Goal: Transaction & Acquisition: Purchase product/service

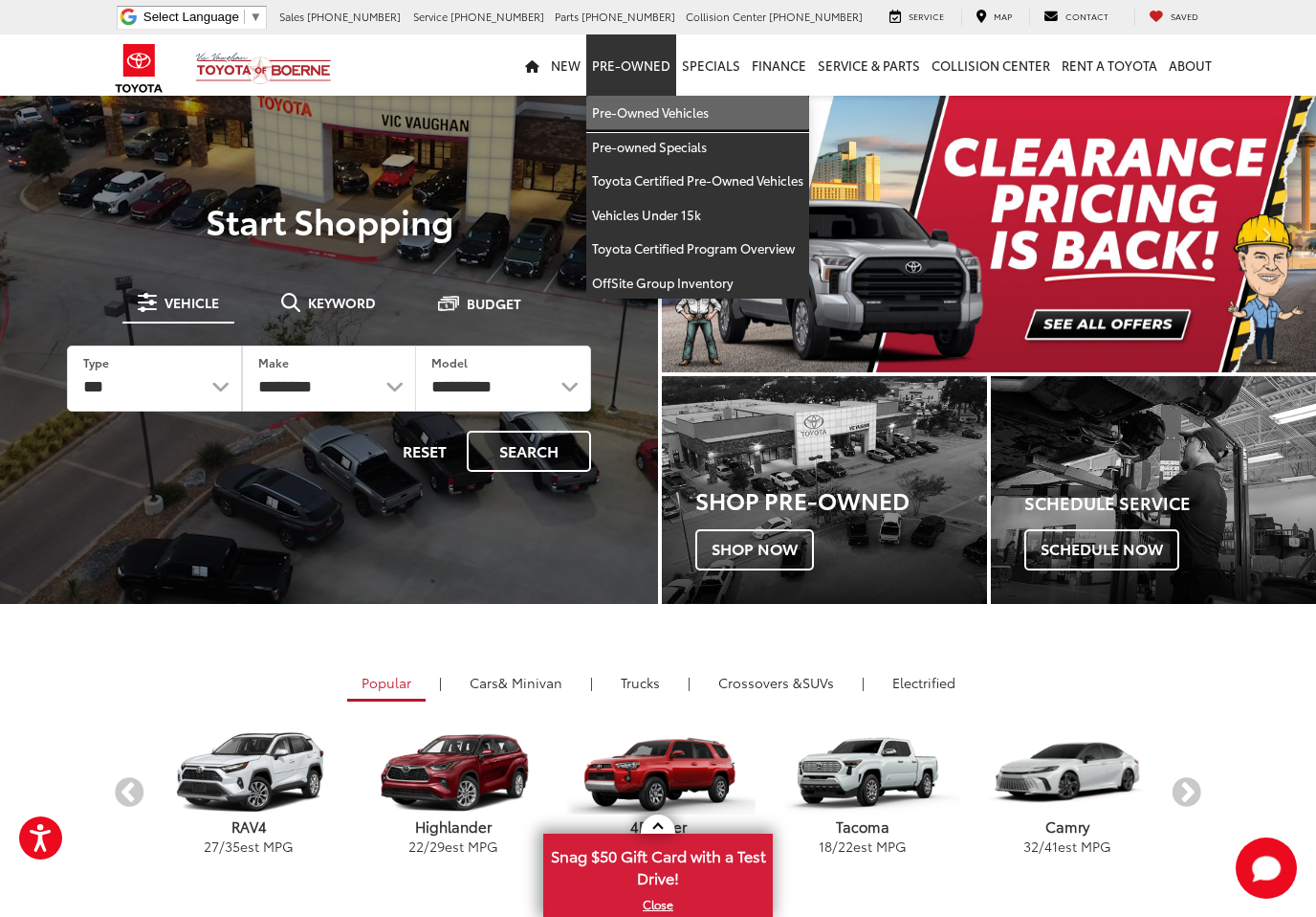
click at [652, 106] on link "Pre-Owned Vehicles" at bounding box center [697, 112] width 222 height 35
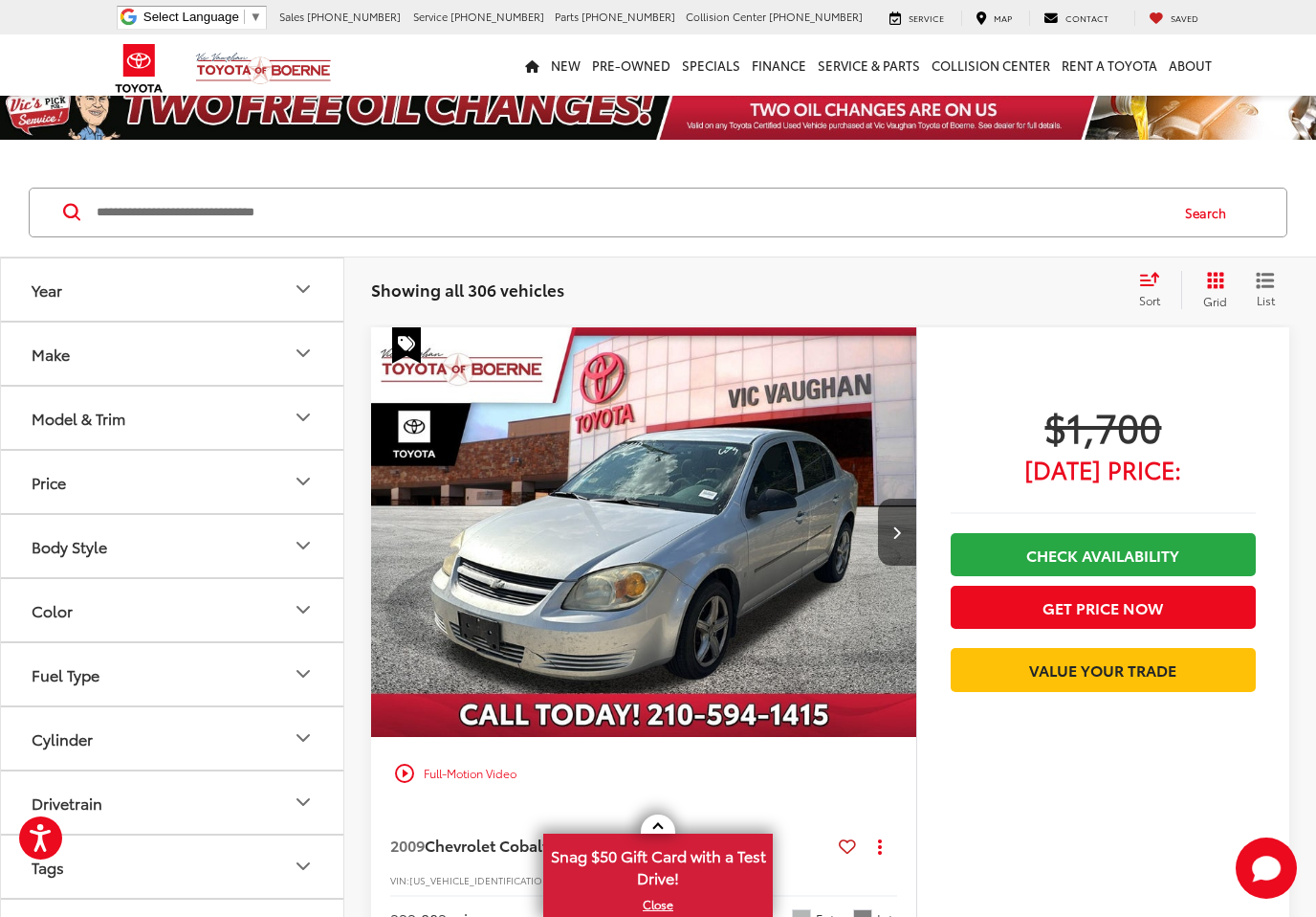
scroll to position [27, 0]
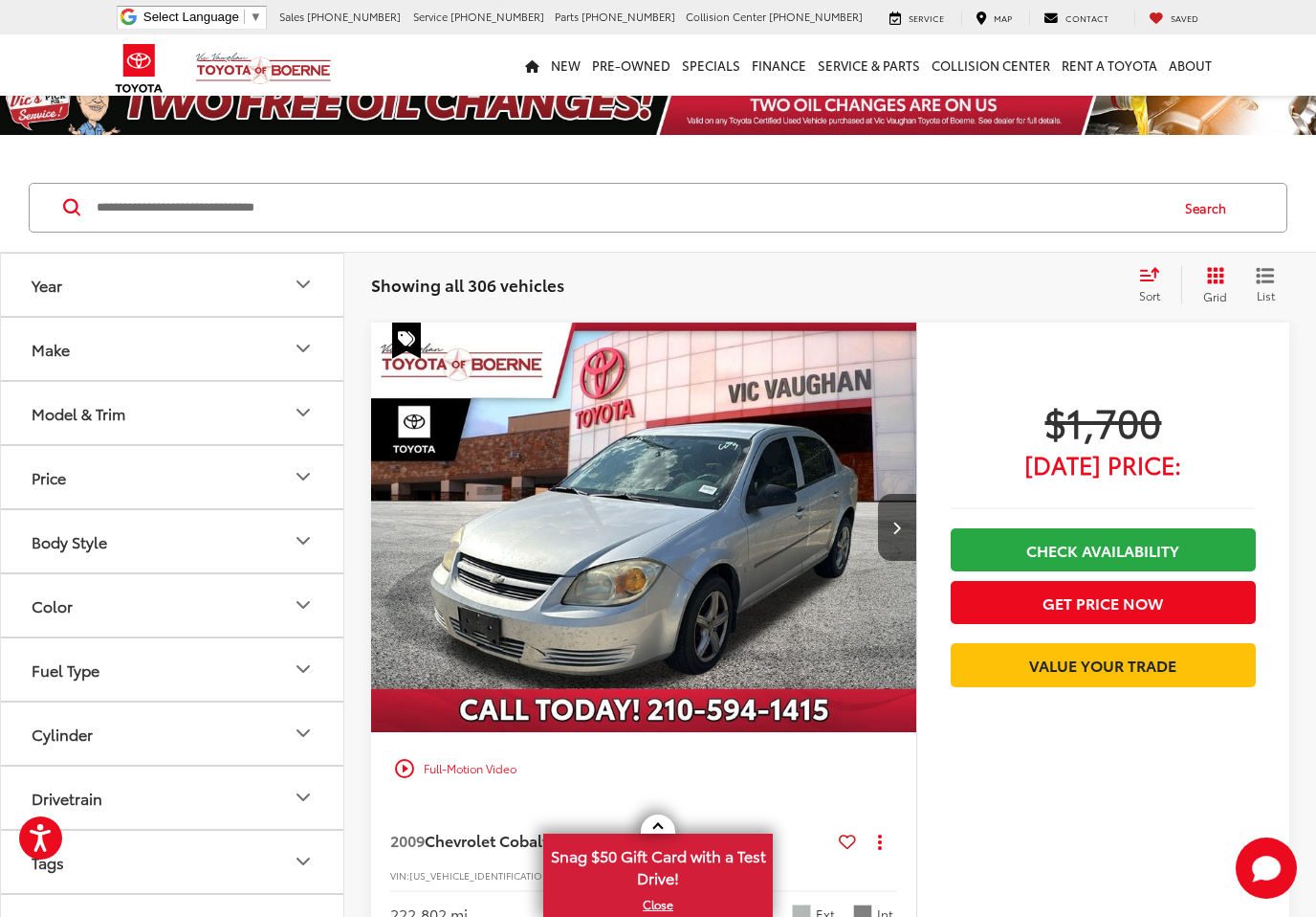
click at [51, 350] on div "Make" at bounding box center [51, 349] width 39 height 18
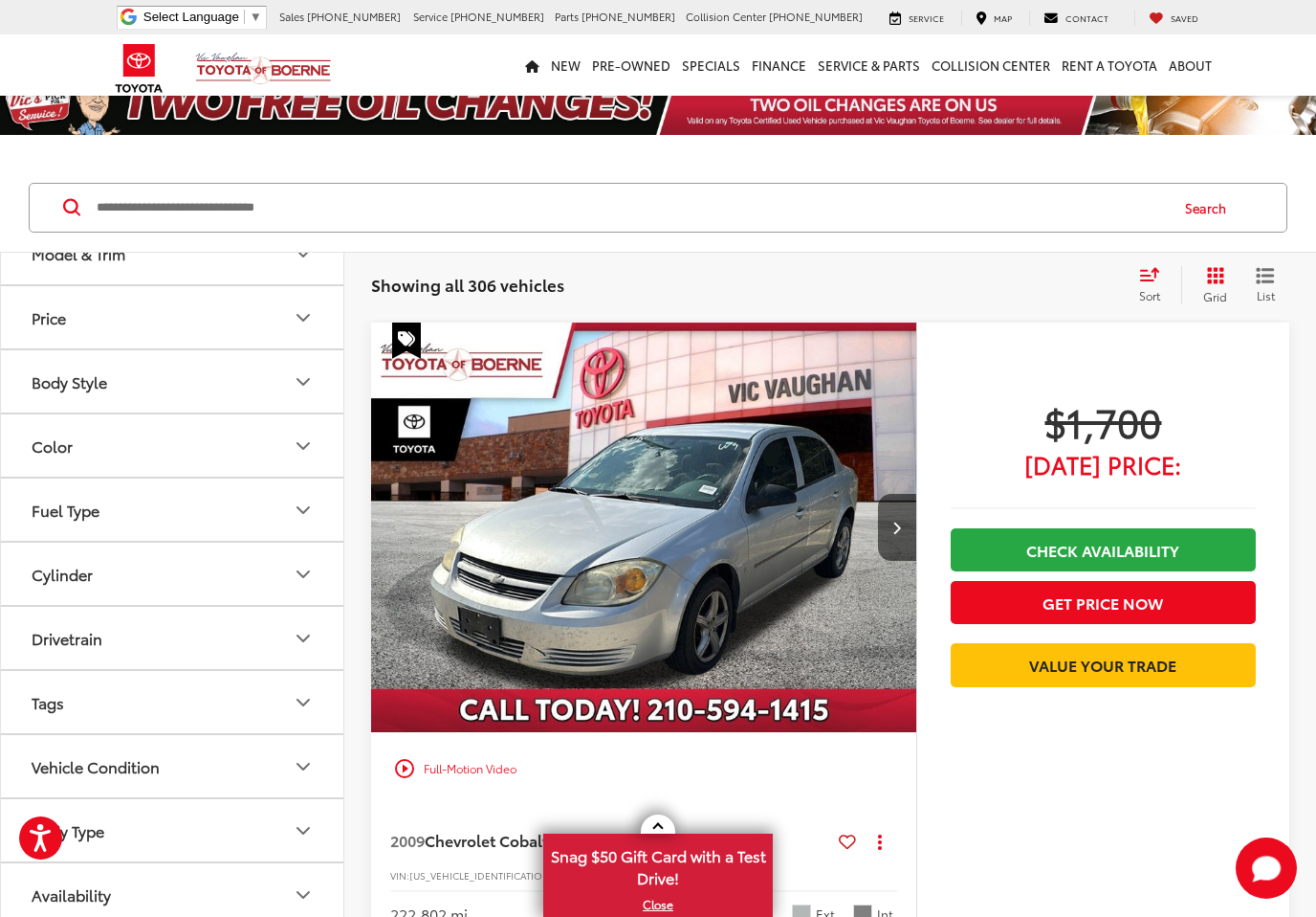
scroll to position [619, 0]
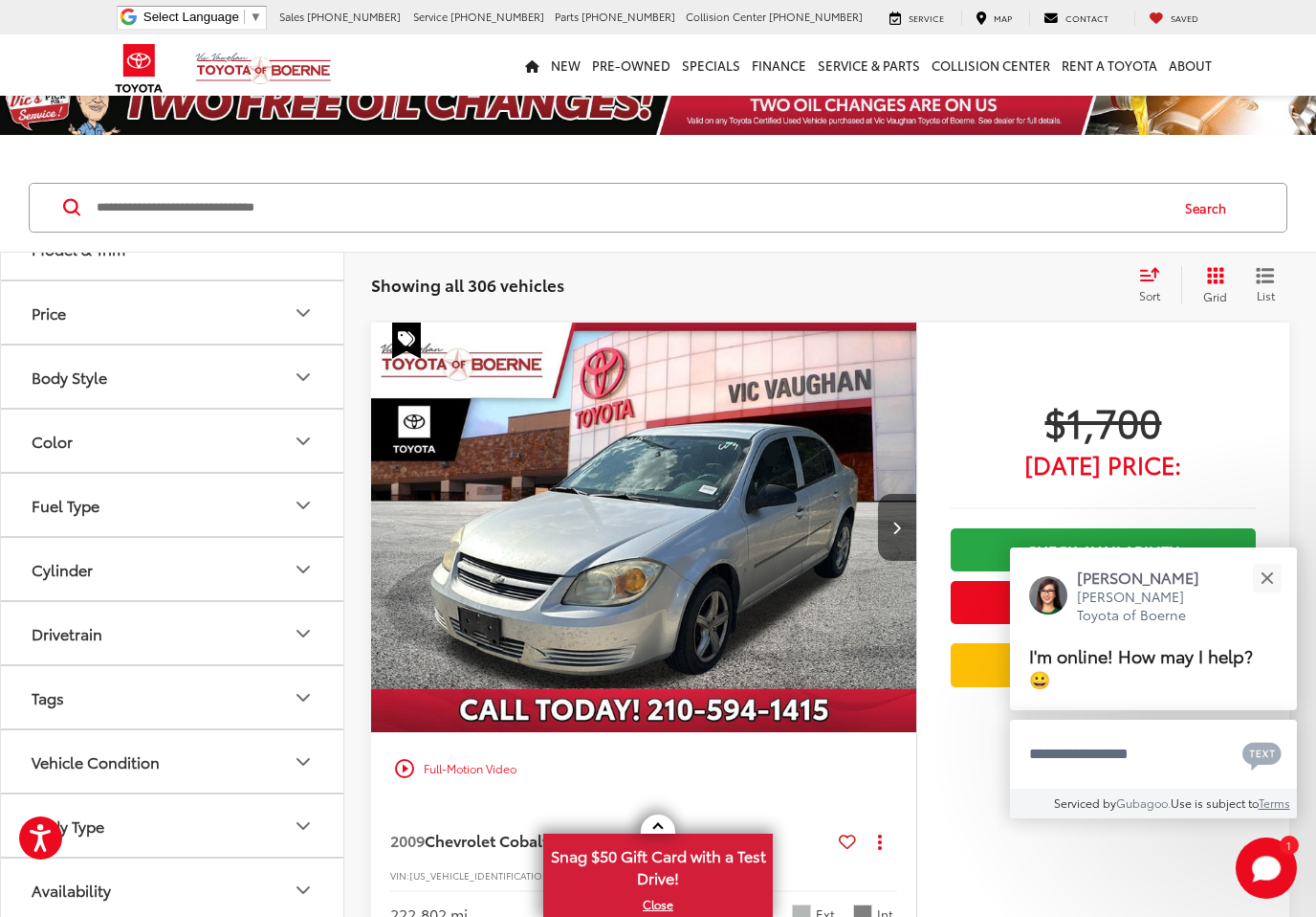
click at [172, 152] on img at bounding box center [172, 152] width 0 height 0
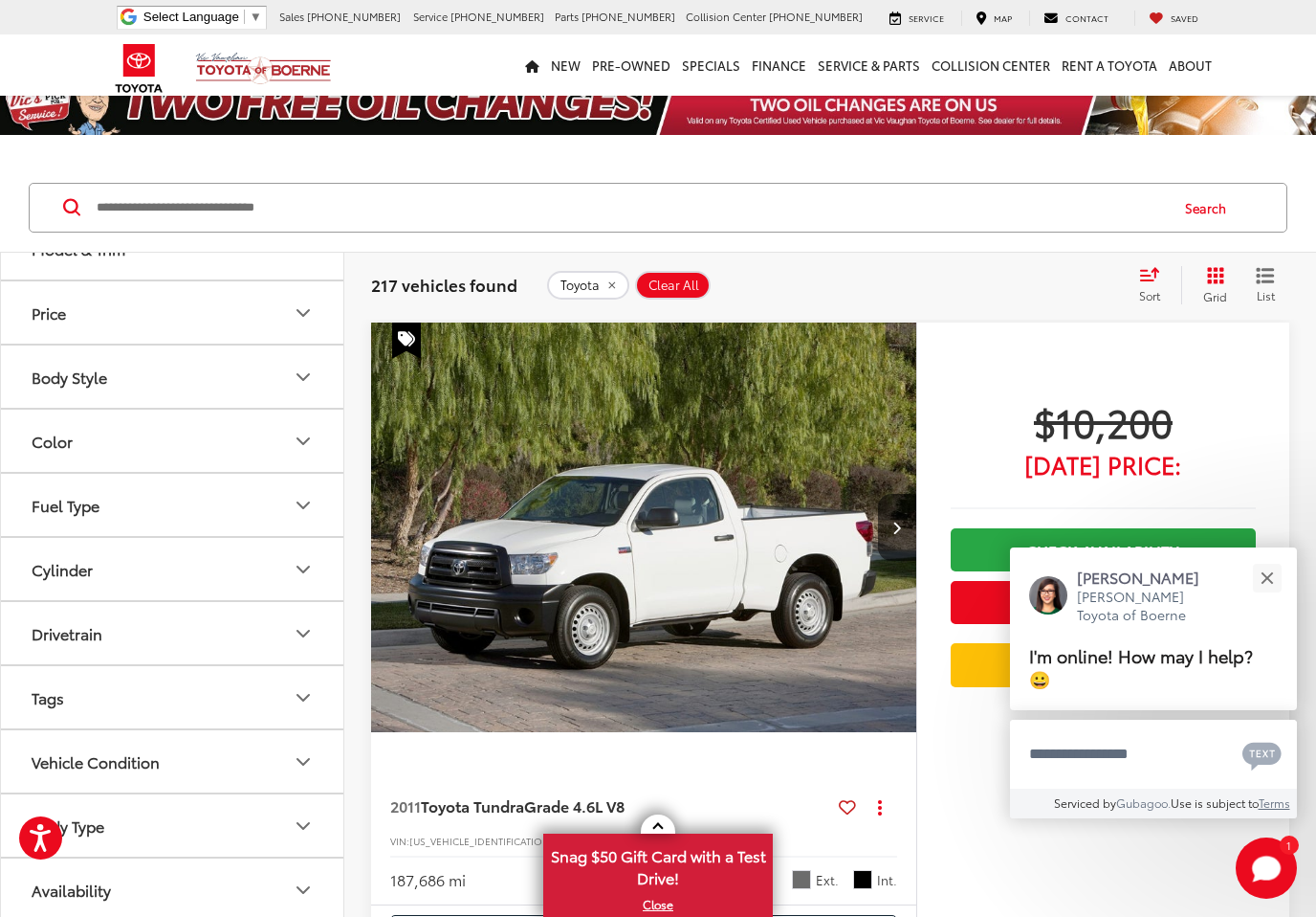
click at [1262, 569] on button "Close" at bounding box center [1266, 577] width 41 height 41
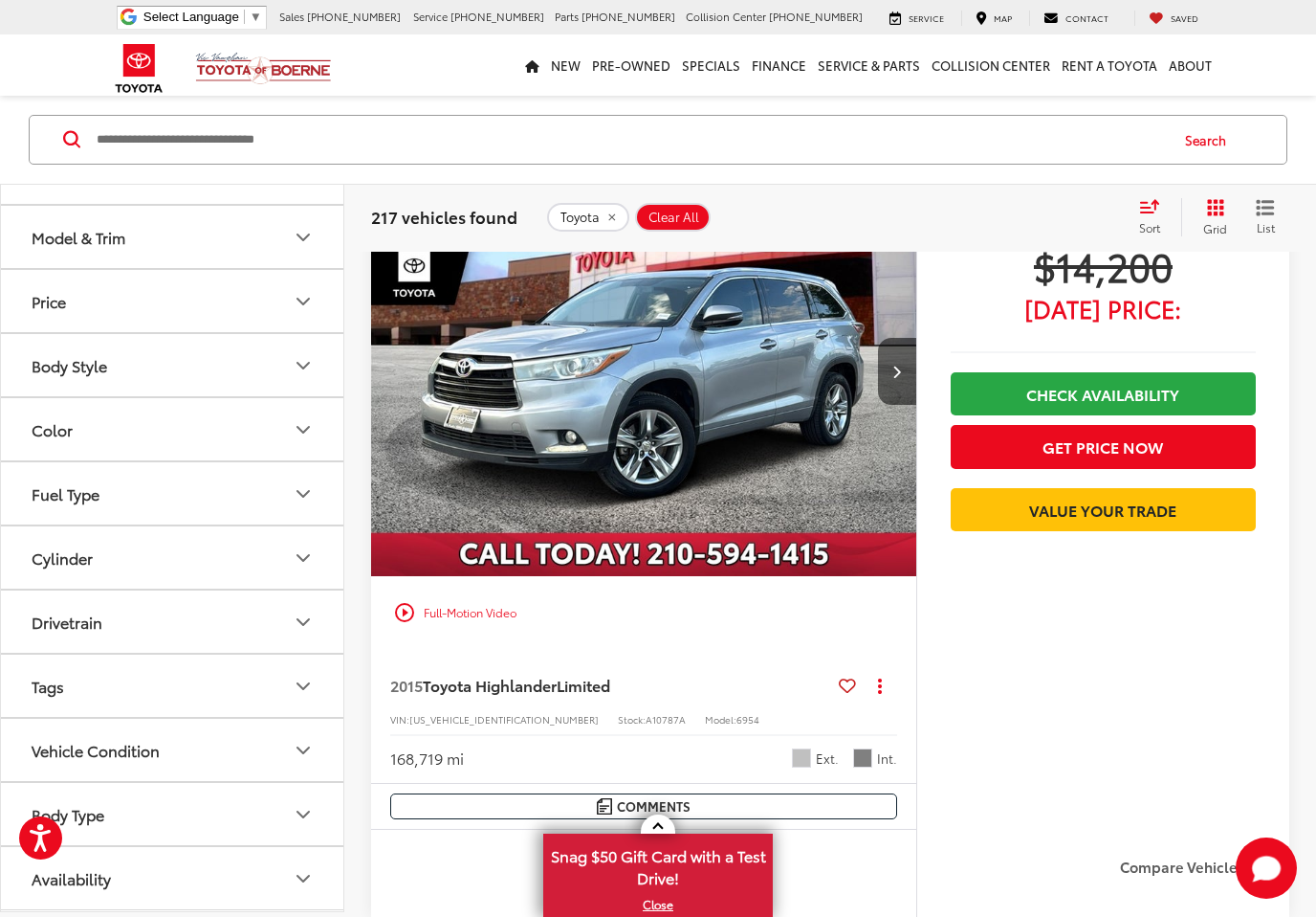
scroll to position [0, 1]
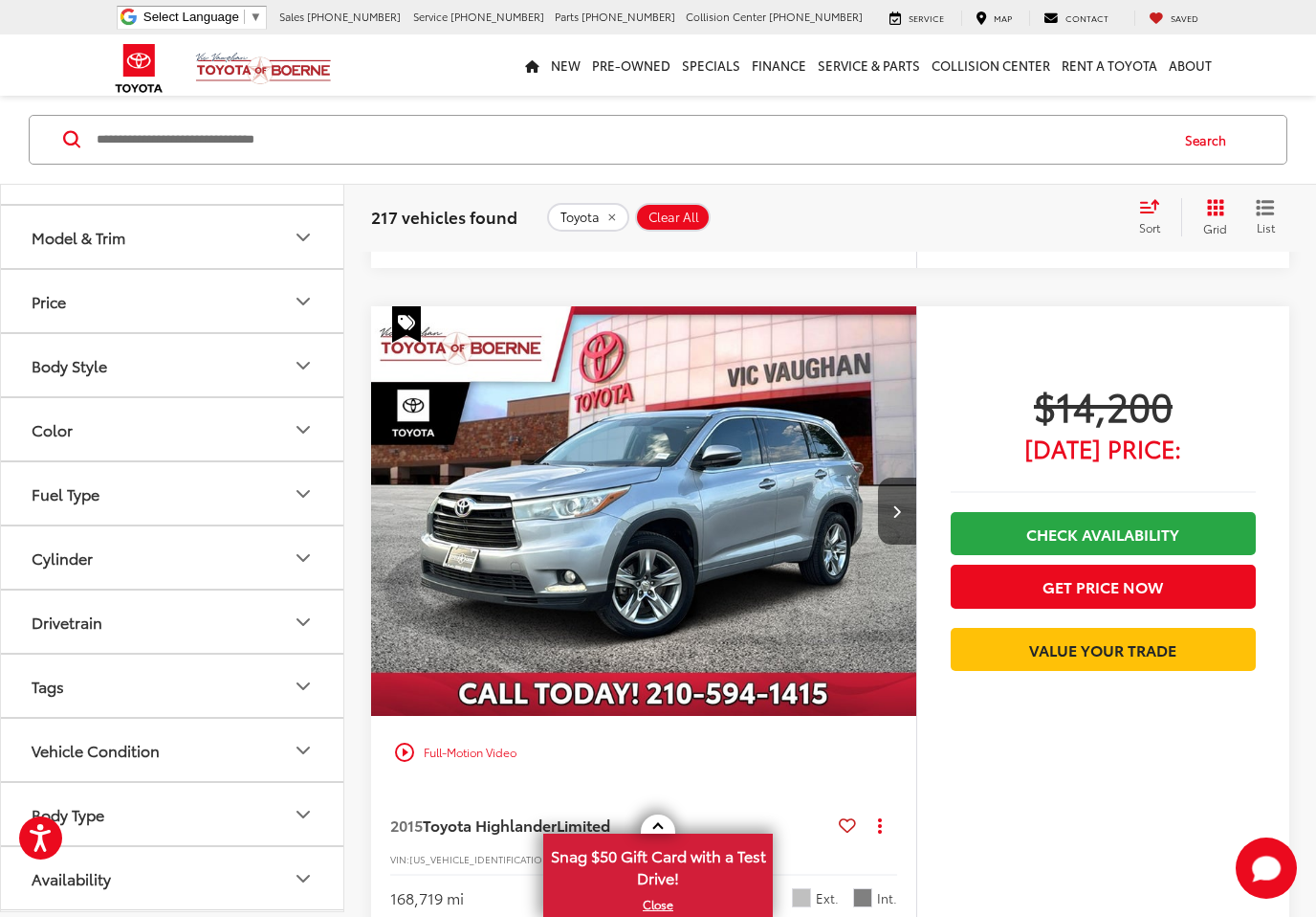
click at [651, 530] on img "2015 Toyota Highlander Limited 0" at bounding box center [644, 512] width 548 height 411
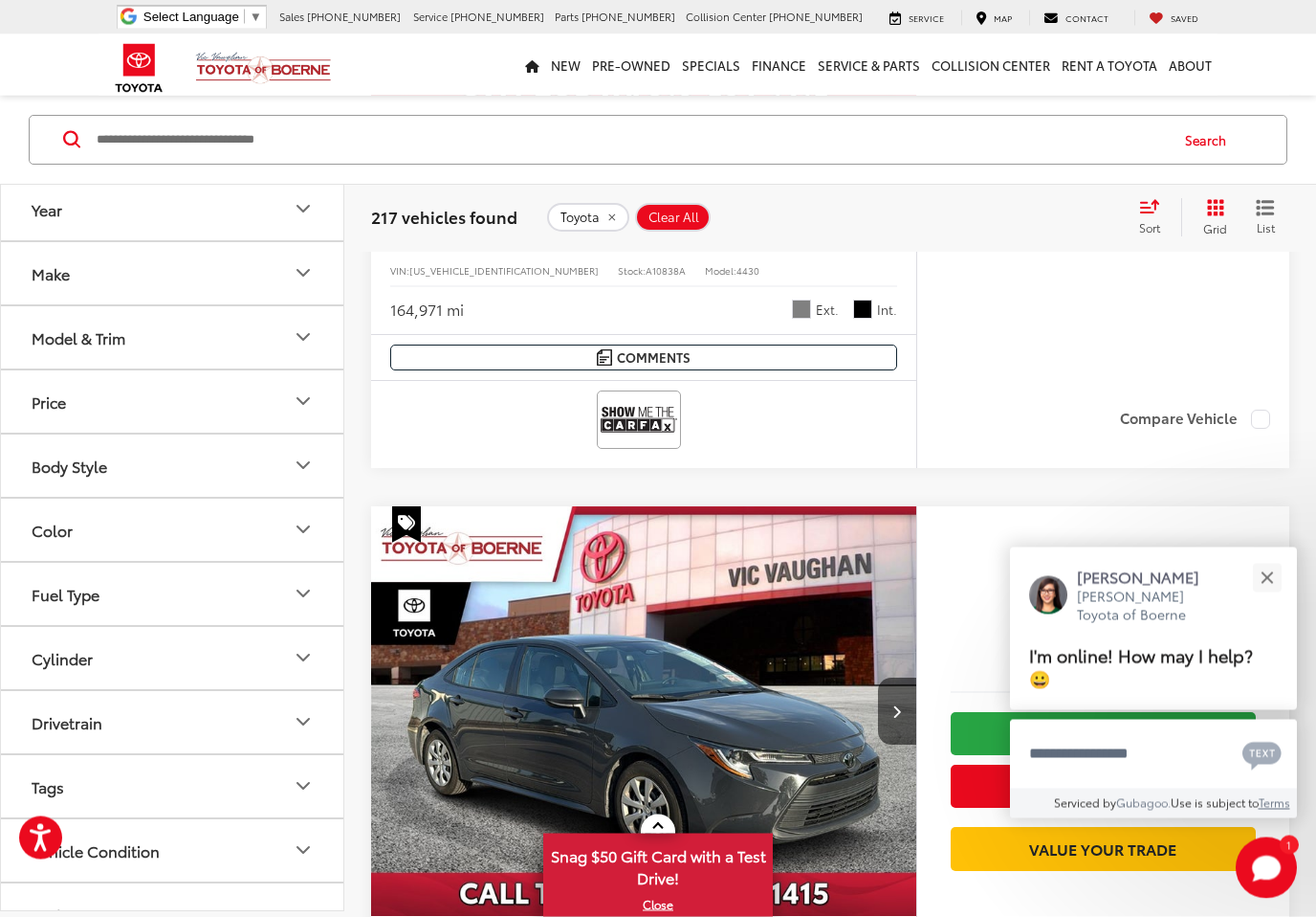
scroll to position [2120, 0]
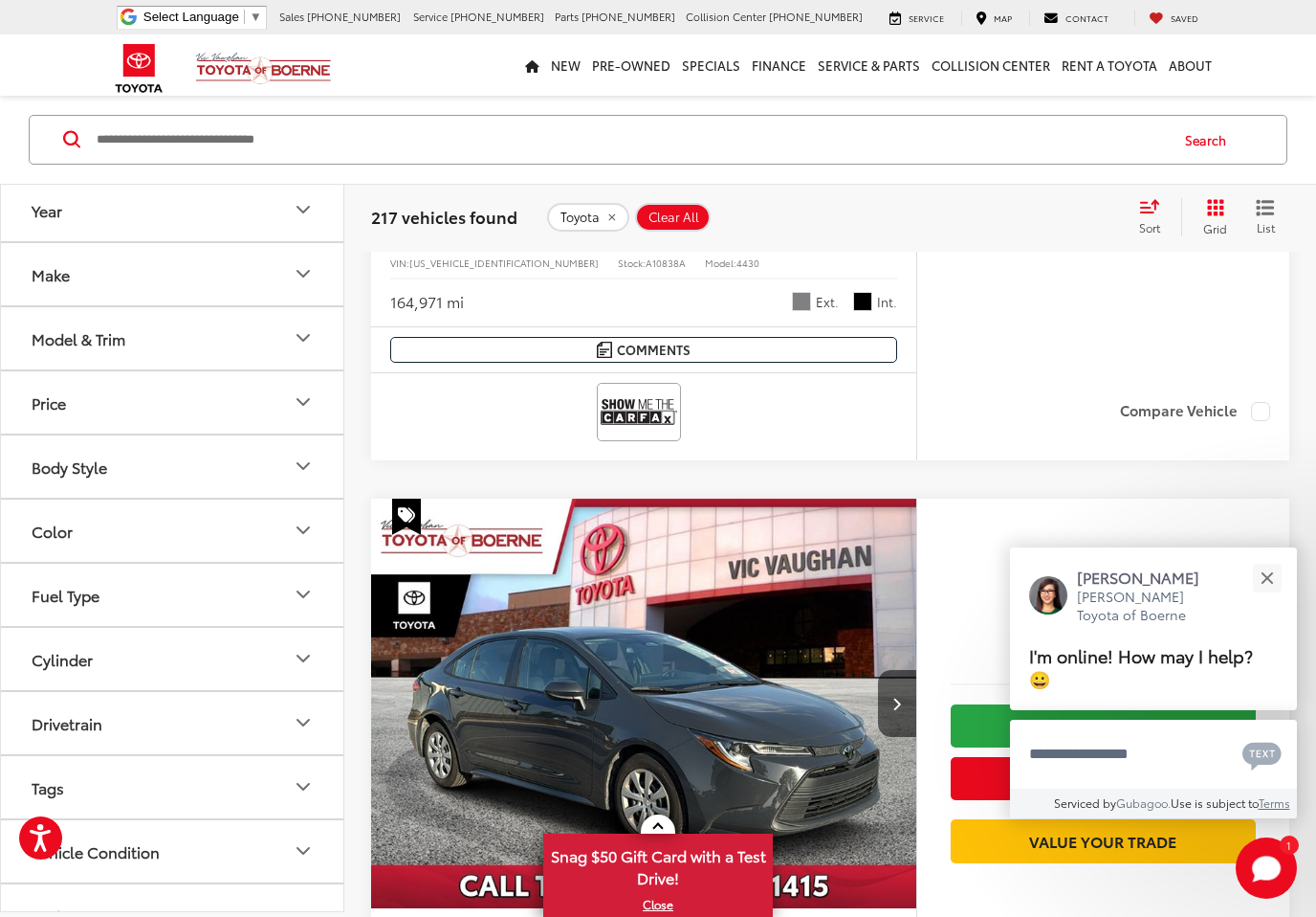
click at [1262, 583] on div "Close" at bounding box center [1266, 577] width 13 height 13
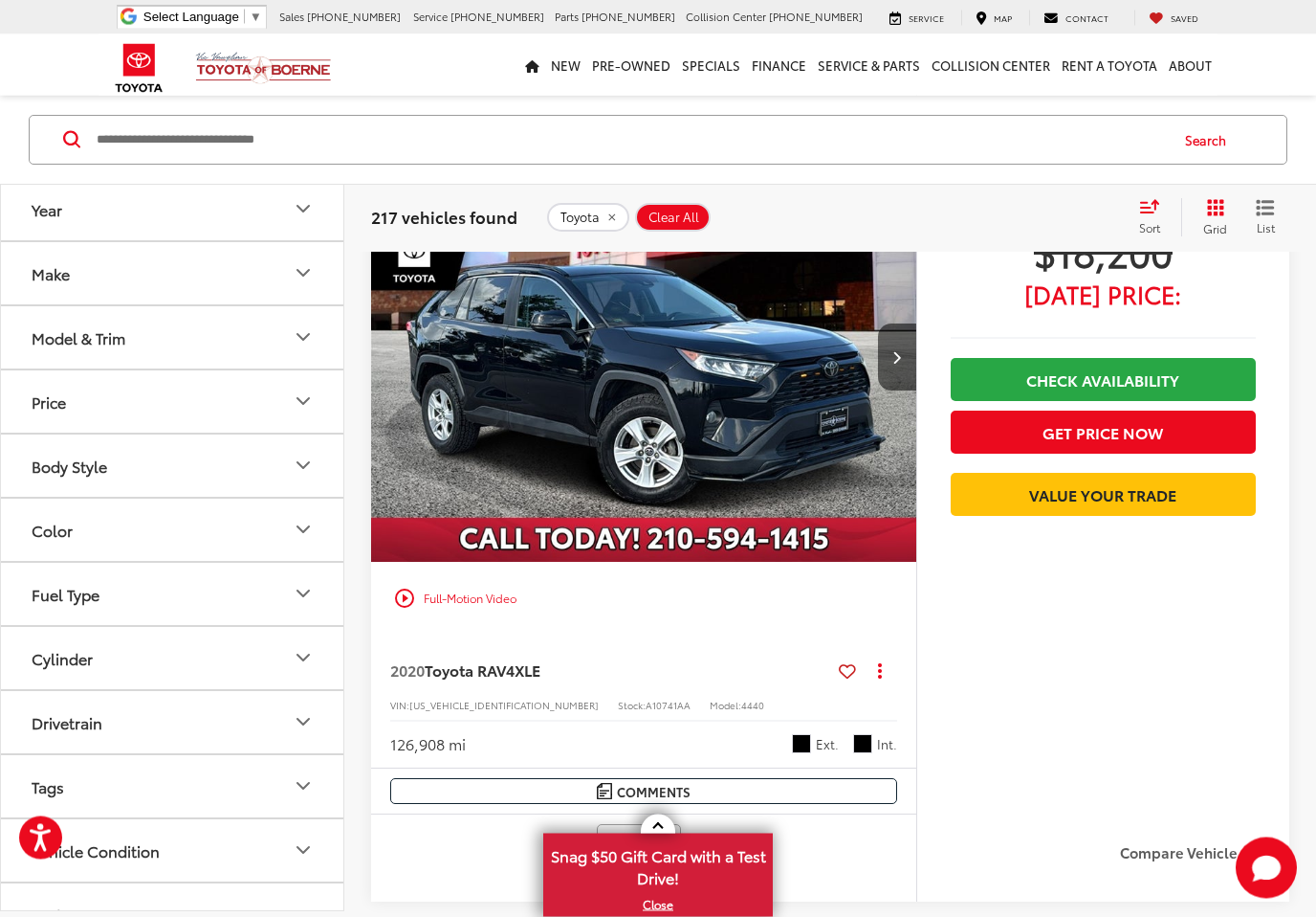
scroll to position [6366, 0]
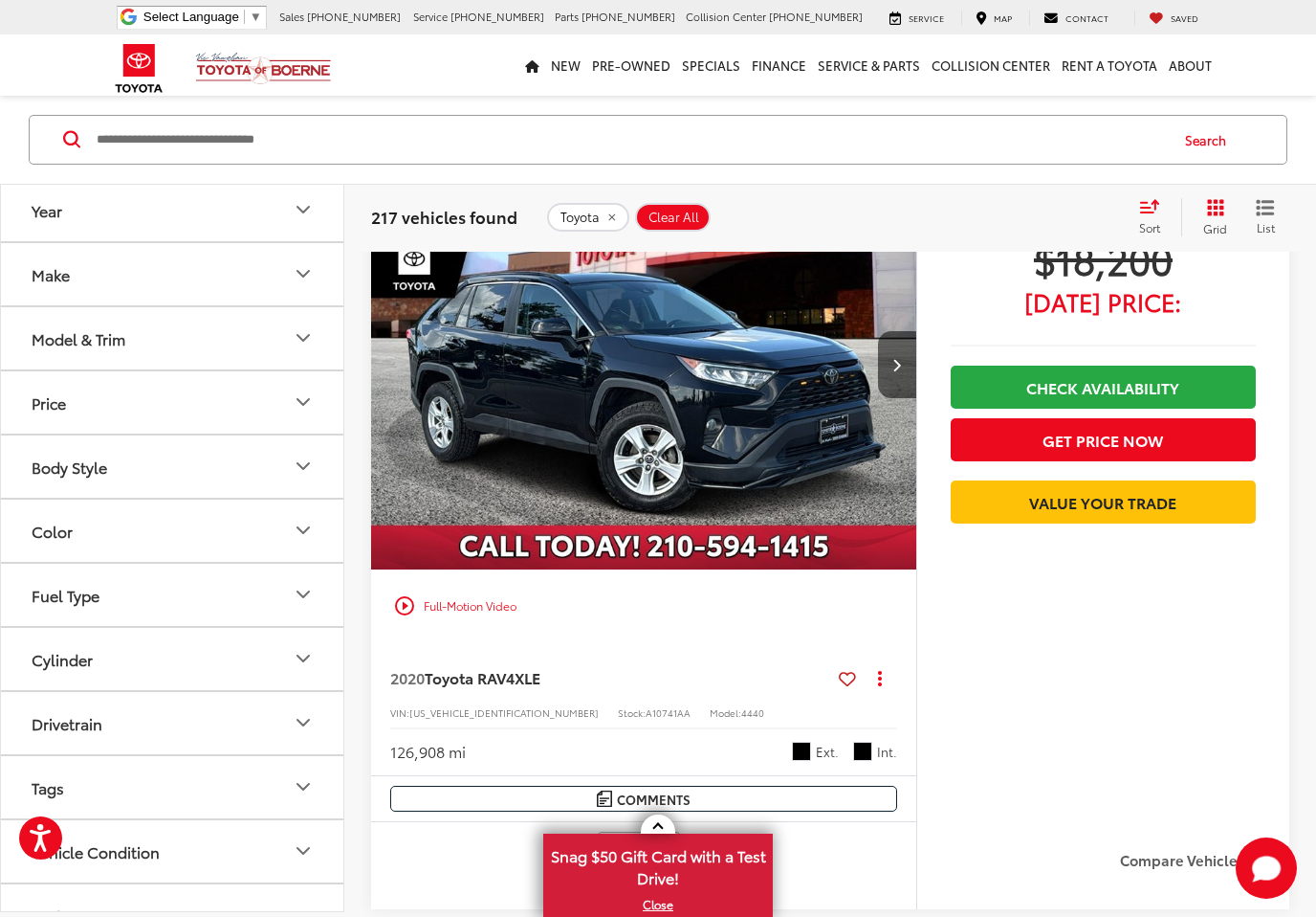
click at [630, 425] on img "2020 Toyota RAV4 XLE 0" at bounding box center [645, 366] width 548 height 411
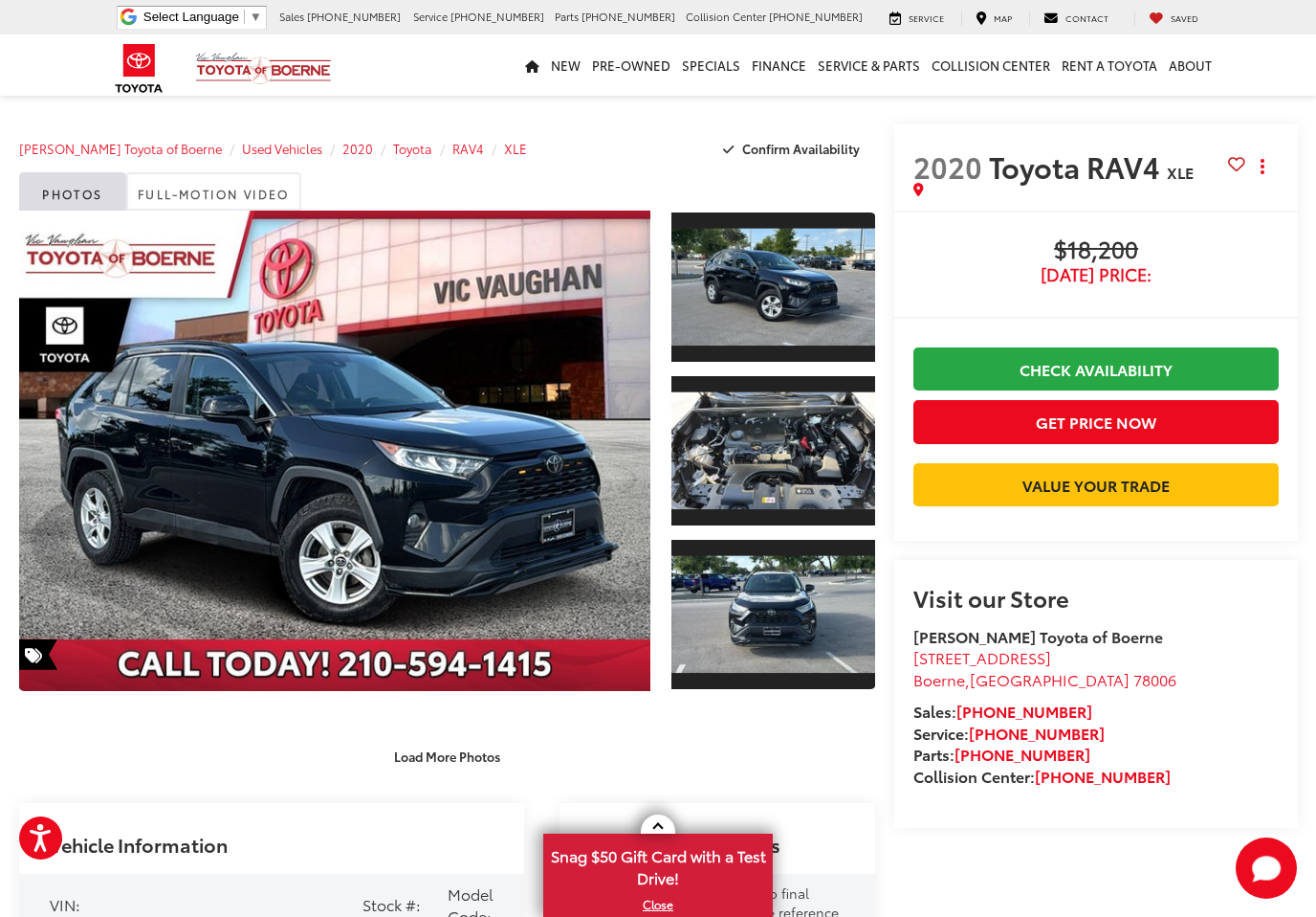
click at [694, 413] on link "Expand Photo 2" at bounding box center [773, 451] width 204 height 153
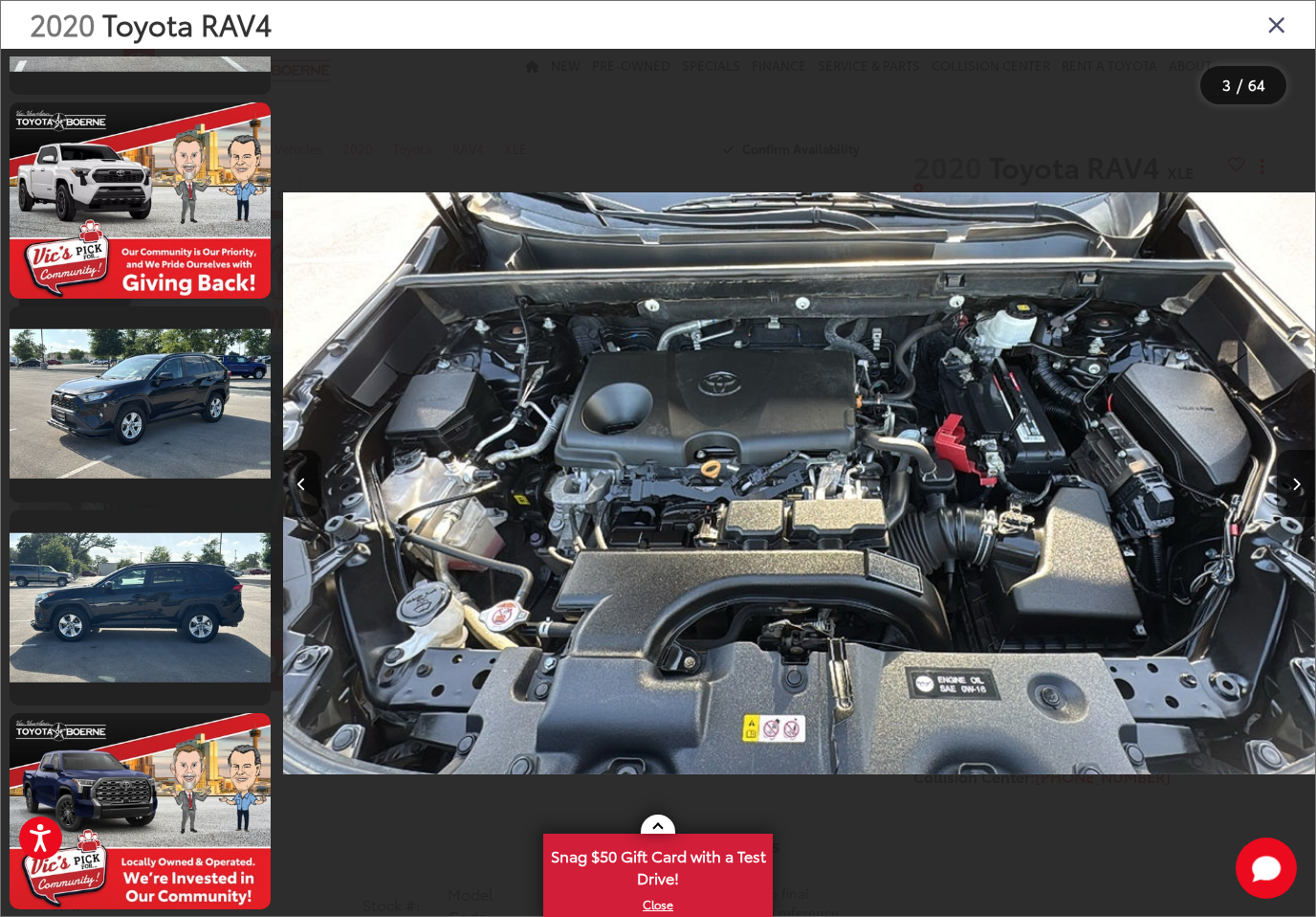
scroll to position [778, 0]
click at [89, 552] on link at bounding box center [140, 607] width 261 height 196
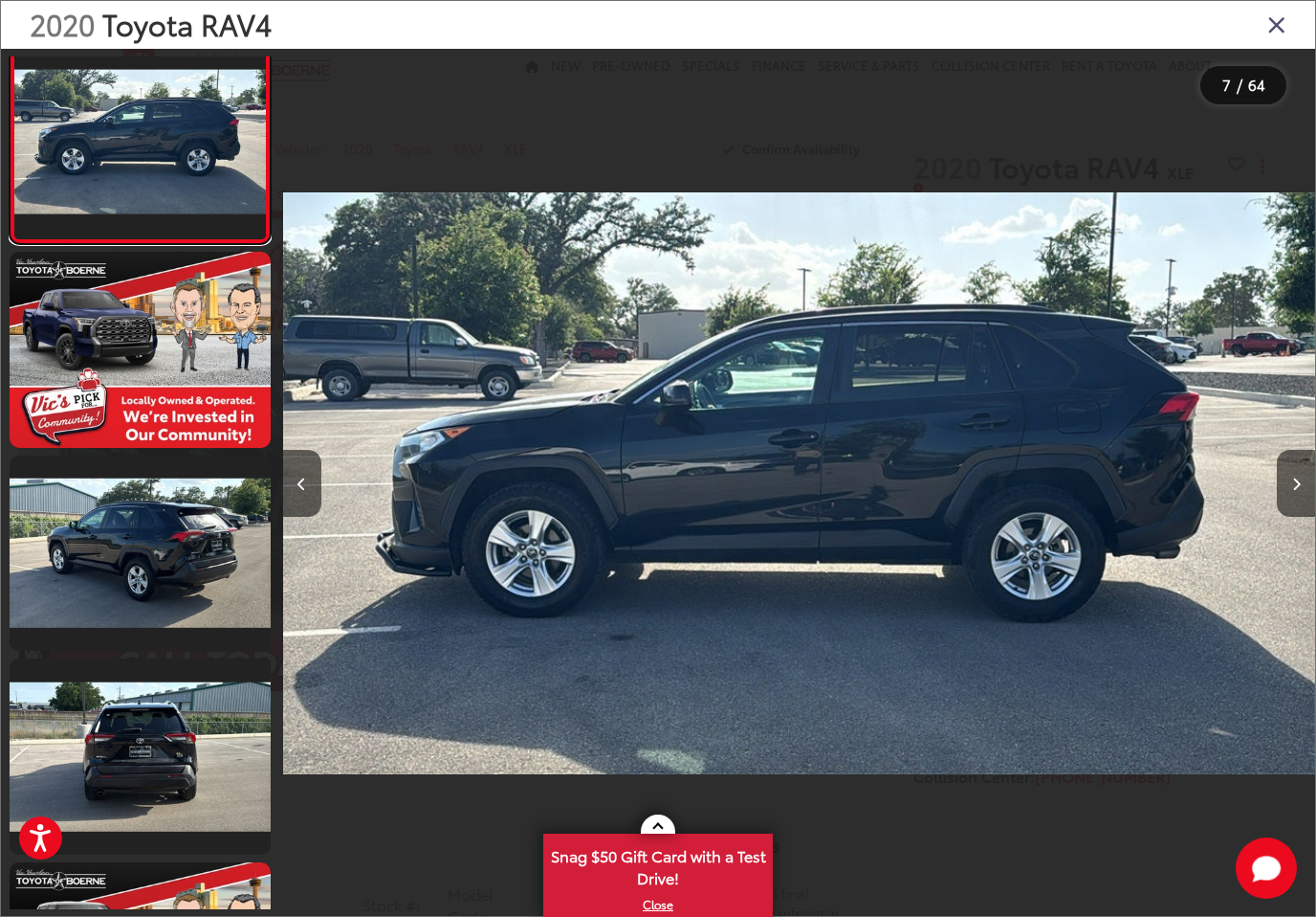
scroll to position [1239, 0]
click at [97, 759] on link at bounding box center [140, 756] width 261 height 196
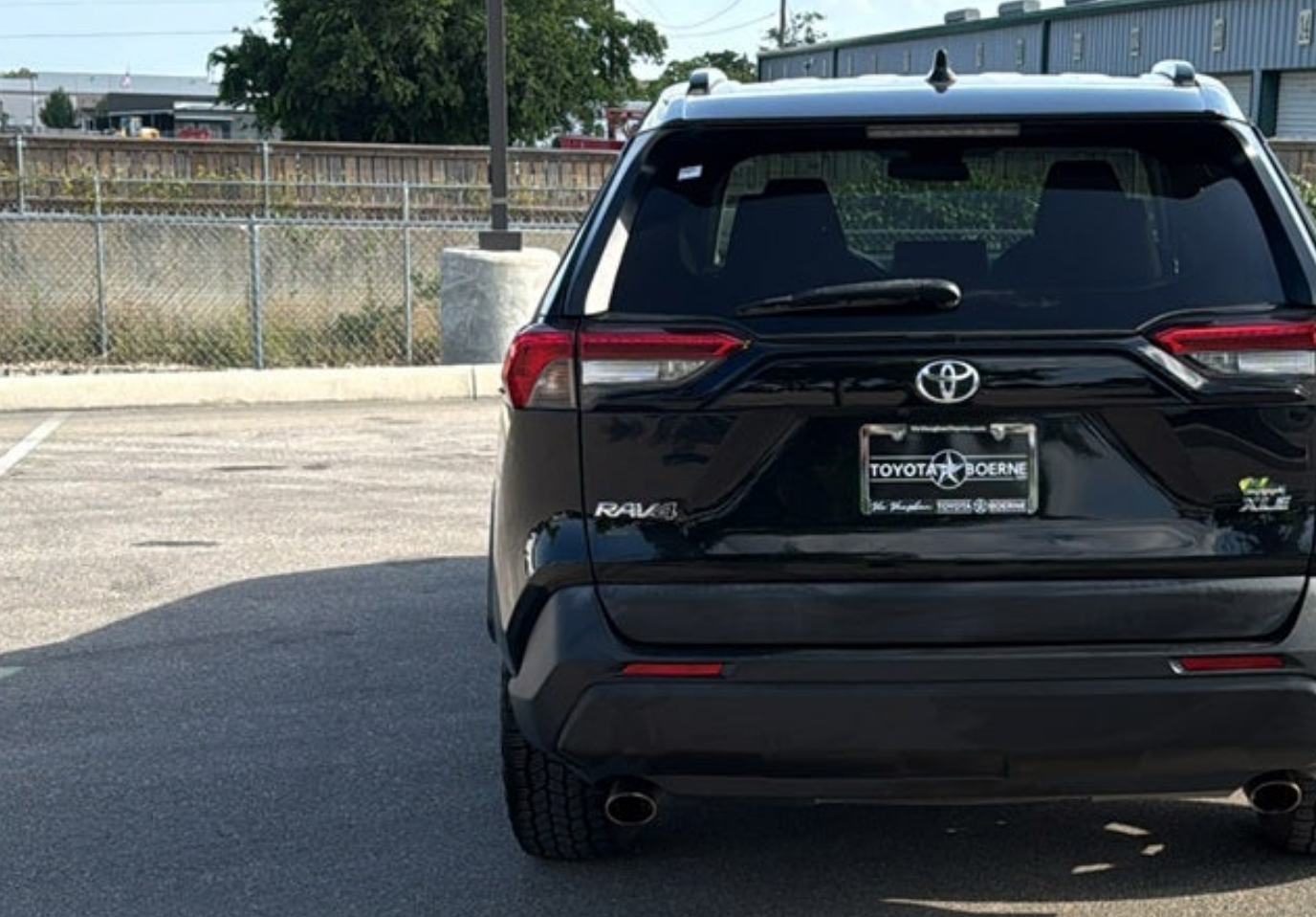
scroll to position [0, 9290]
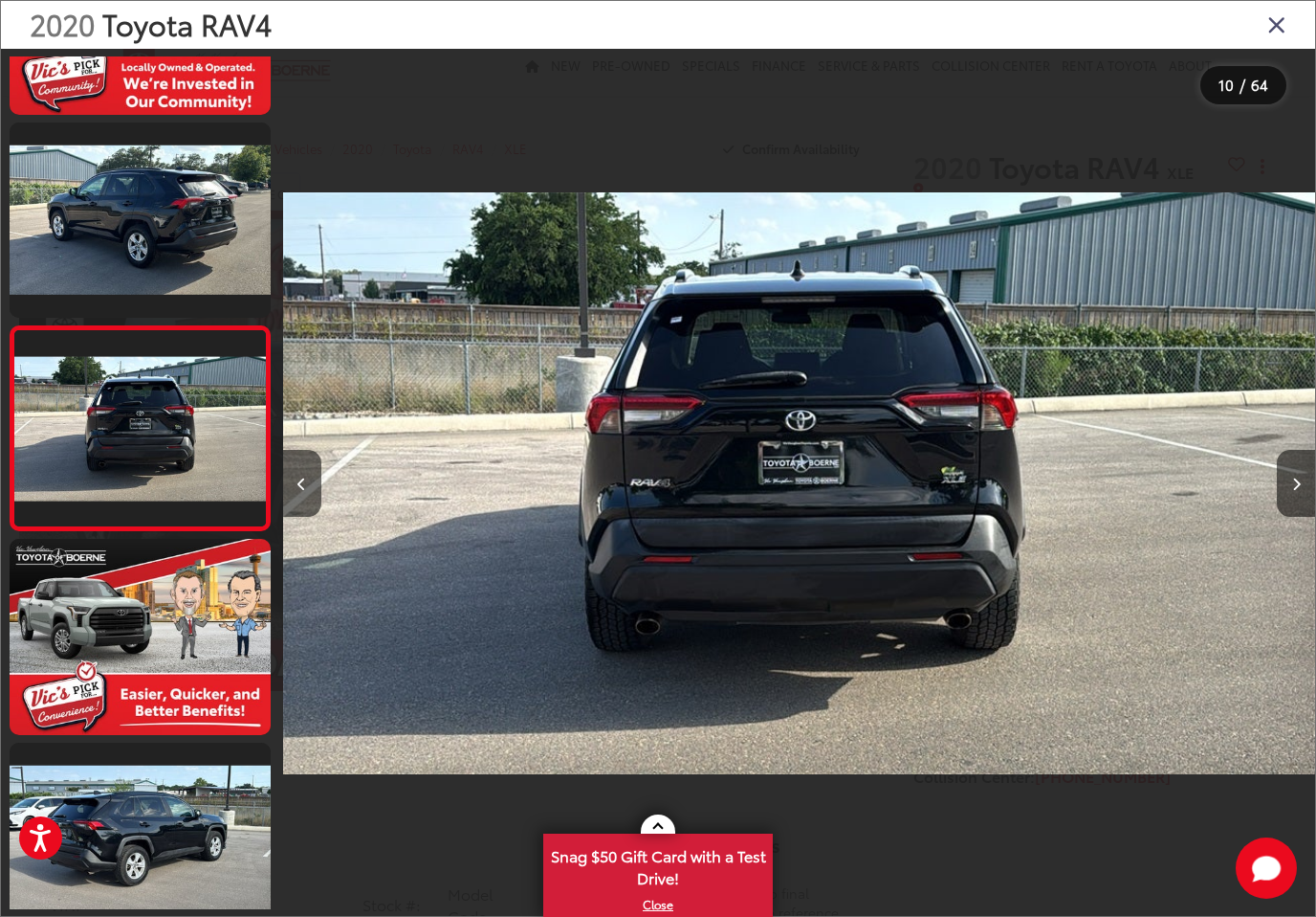
click at [1267, 41] on div "2020 Toyota RAV4" at bounding box center [658, 25] width 1314 height 48
click at [1256, 18] on div "2020 Toyota RAV4" at bounding box center [658, 25] width 1314 height 48
click at [1270, 15] on icon "Close gallery" at bounding box center [1276, 24] width 19 height 25
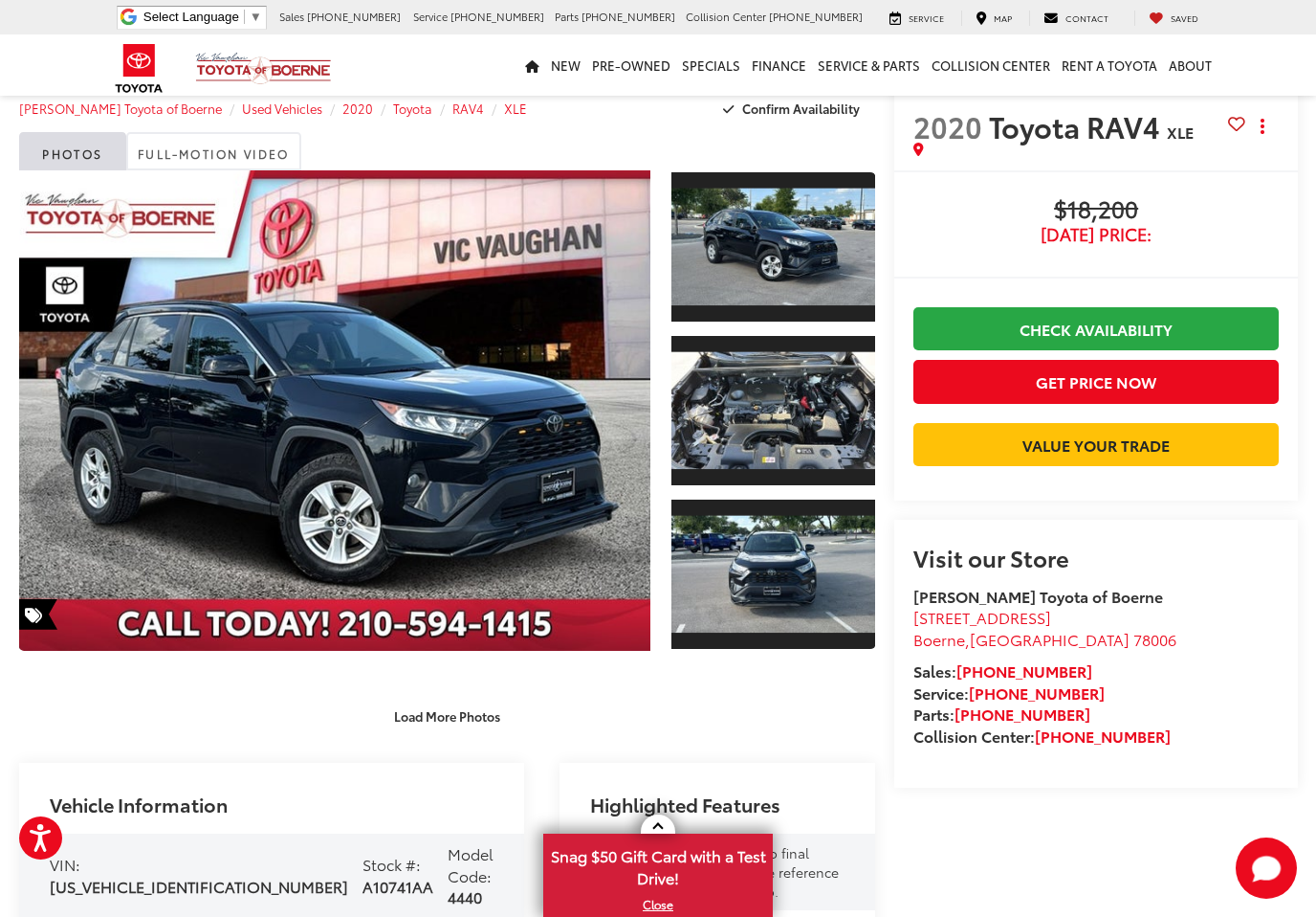
scroll to position [0, 0]
